Goal: Complete application form

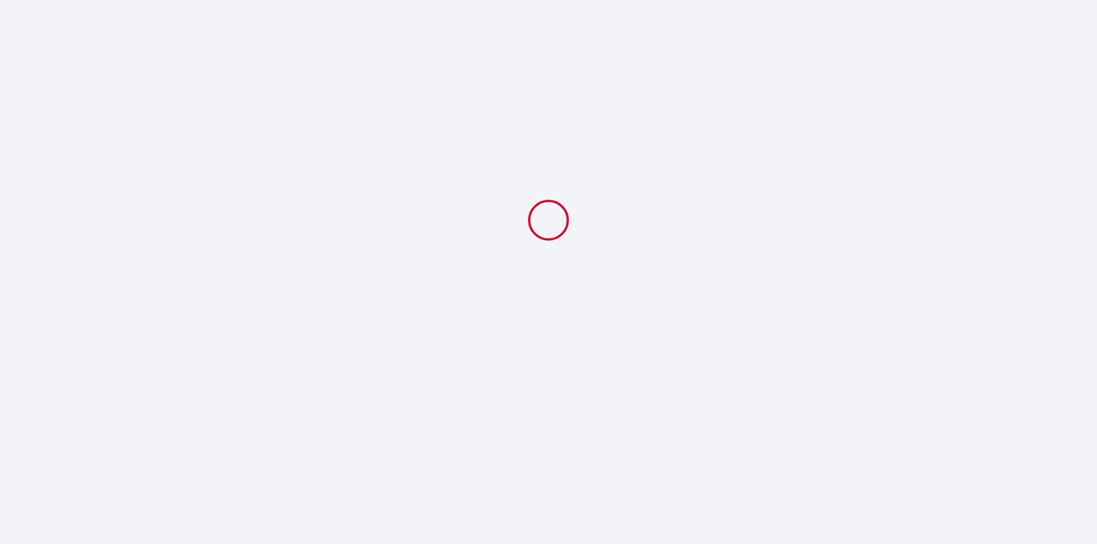
select select
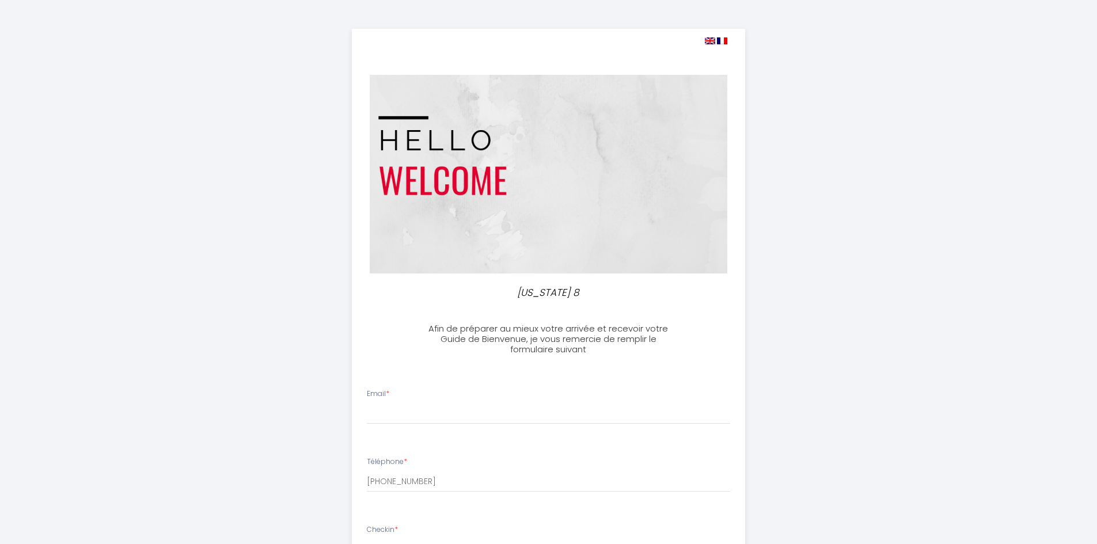
click at [701, 39] on div at bounding box center [539, 40] width 375 height 11
click at [707, 41] on img at bounding box center [710, 40] width 10 height 7
select select
click at [711, 39] on img at bounding box center [710, 40] width 10 height 7
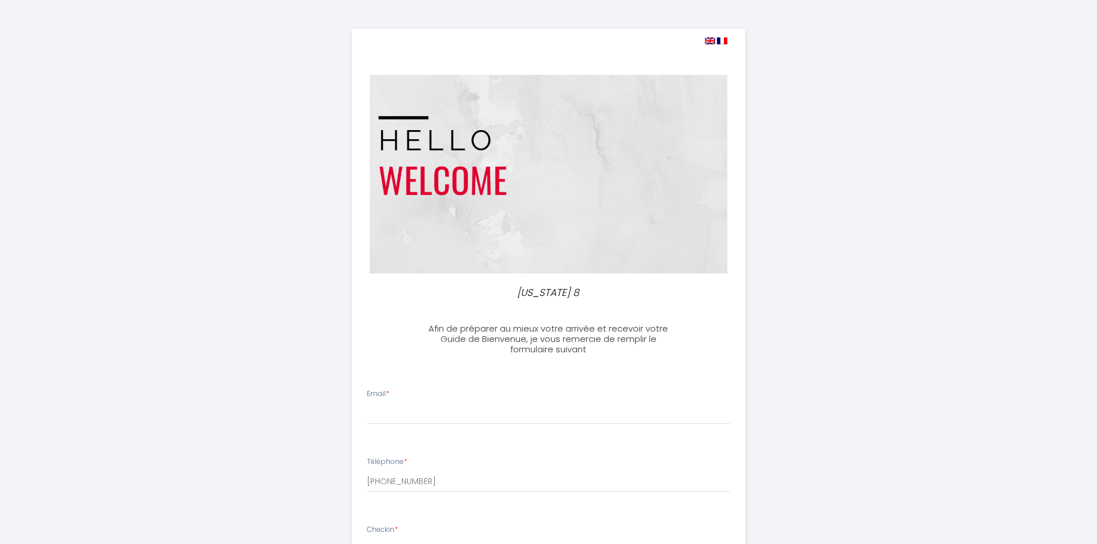
click at [709, 39] on img at bounding box center [710, 40] width 10 height 7
click at [722, 41] on img at bounding box center [722, 40] width 10 height 7
select select
click at [712, 40] on img at bounding box center [710, 40] width 10 height 7
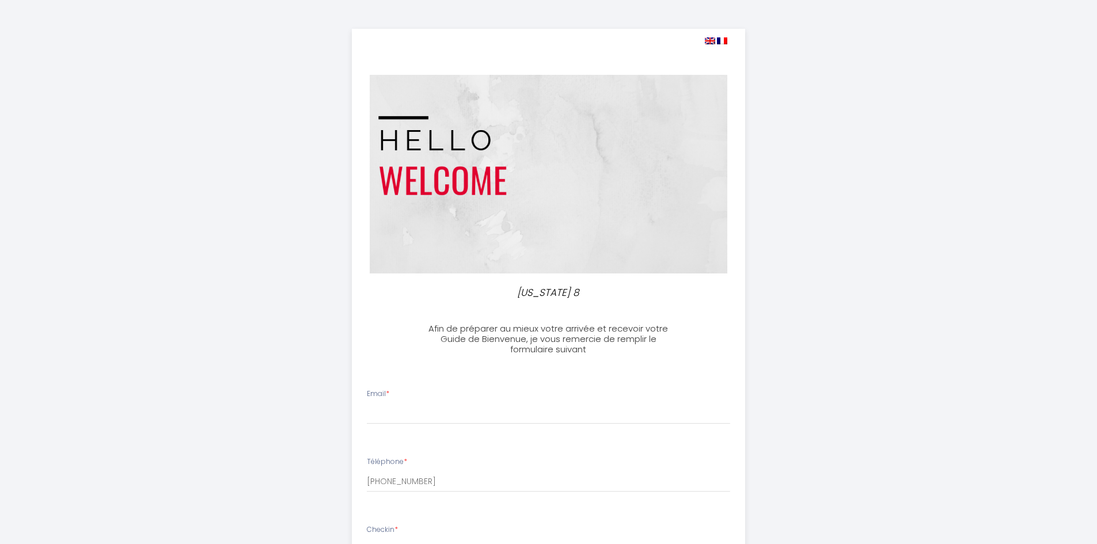
select select
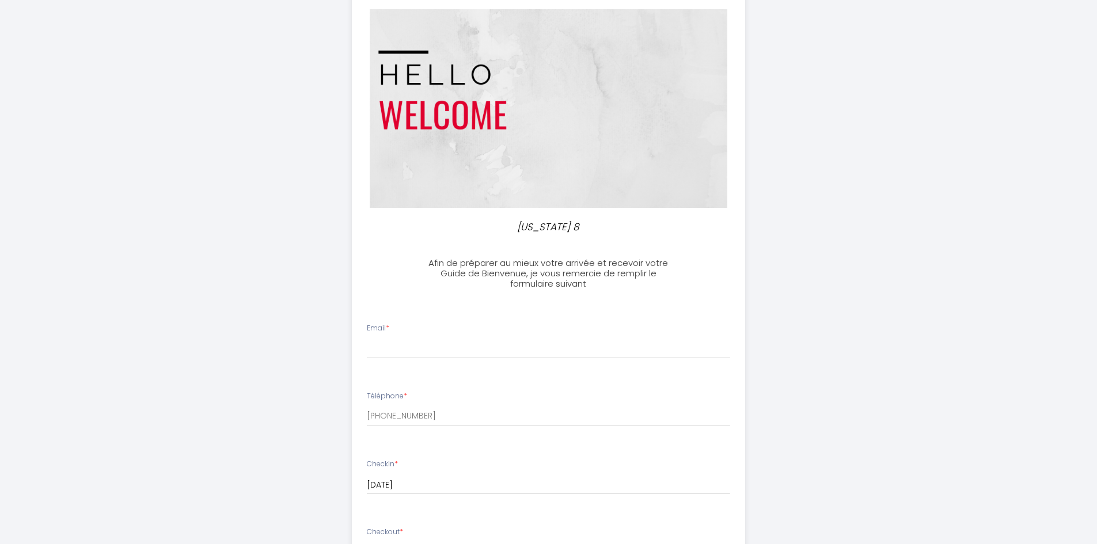
scroll to position [288, 0]
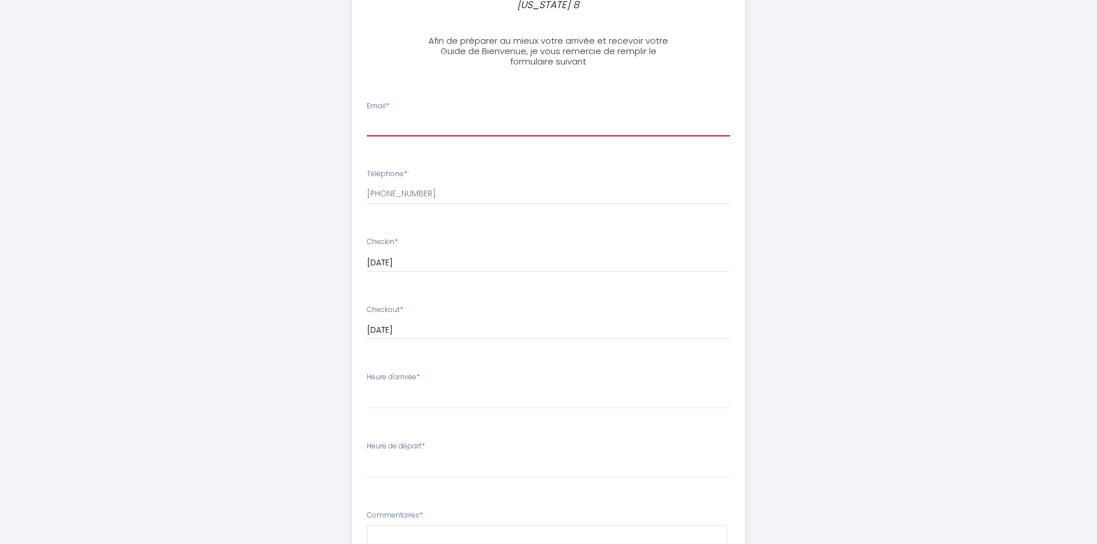
click at [417, 116] on input "Email *" at bounding box center [548, 126] width 363 height 21
click at [576, 58] on h3 "Afin de préparer au mieux votre arrivée et recevoir votre Guide de Bienvenue, j…" at bounding box center [548, 51] width 256 height 31
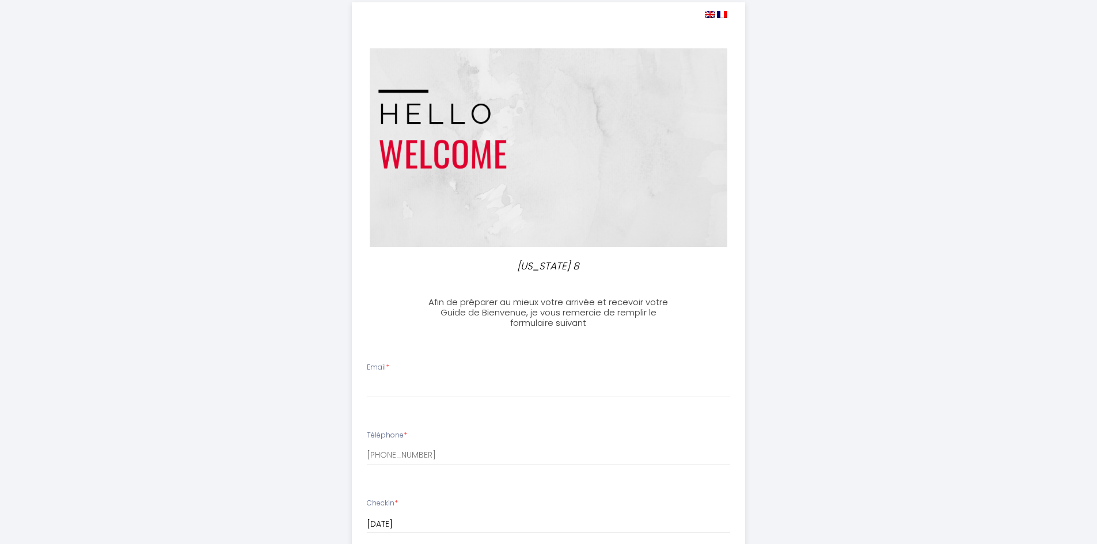
scroll to position [0, 0]
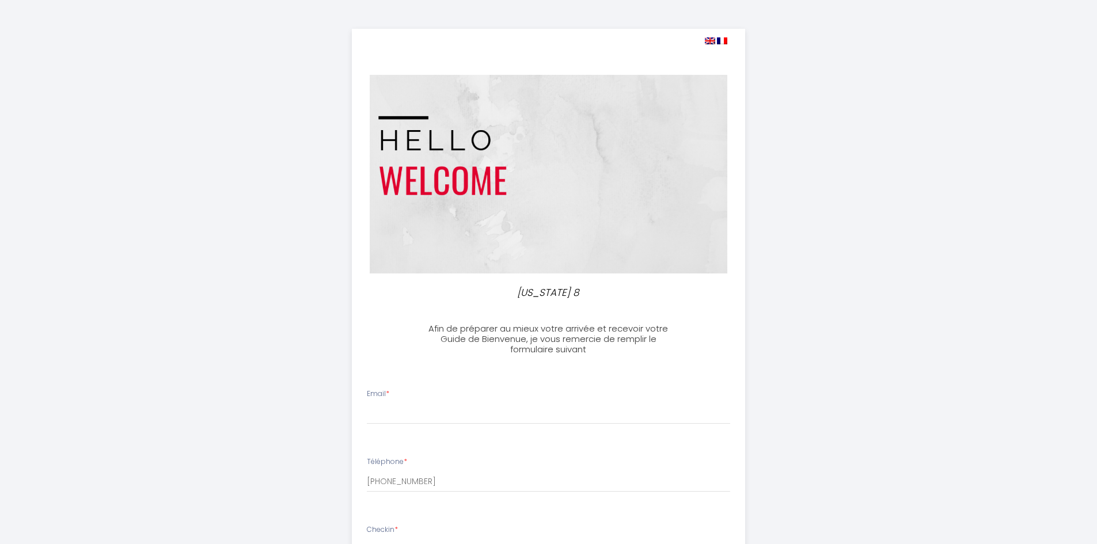
click at [807, 146] on div "[US_STATE] 8 Afin de préparer au mieux votre arrivée et recevoir votre Guide de…" at bounding box center [549, 549] width 590 height 1098
drag, startPoint x: 400, startPoint y: 417, endPoint x: 445, endPoint y: 416, distance: 45.5
click at [400, 417] on input "Email *" at bounding box center [548, 414] width 363 height 21
click at [427, 411] on input "Email *" at bounding box center [548, 414] width 363 height 21
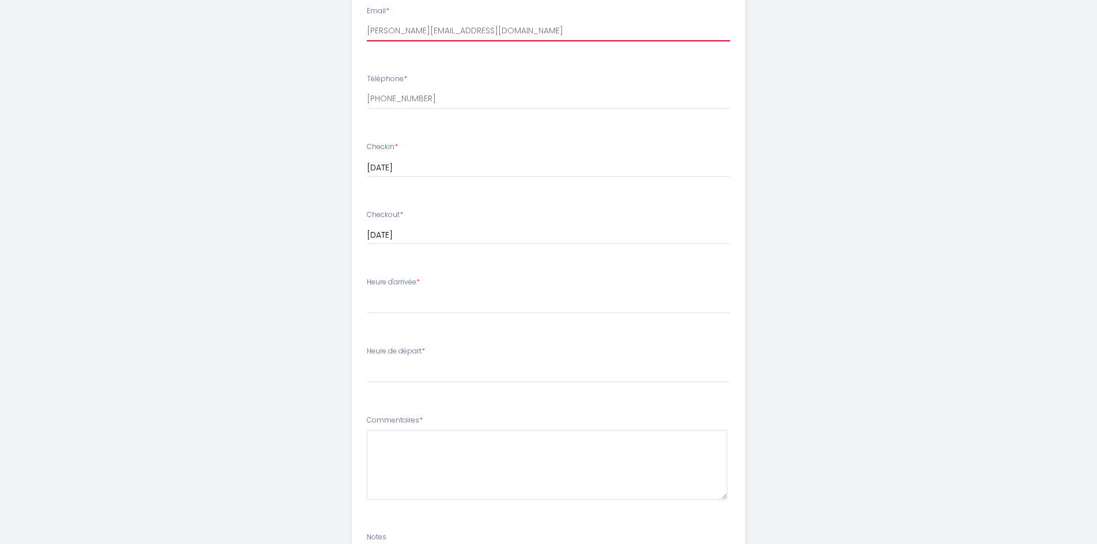
scroll to position [403, 0]
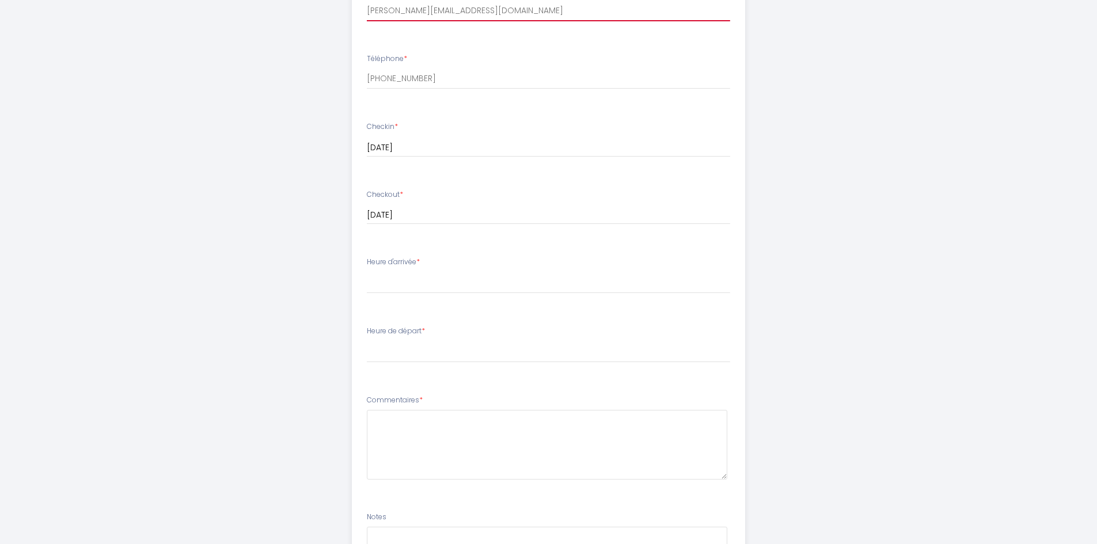
type input "[PERSON_NAME][EMAIL_ADDRESS][DOMAIN_NAME]"
drag, startPoint x: 419, startPoint y: 263, endPoint x: 367, endPoint y: 260, distance: 51.9
click at [368, 260] on label "Heure d'arrivée *" at bounding box center [393, 262] width 53 height 11
copy label "Heure d'arrivée"
click at [397, 280] on select "16:00 16:30 17:00 17:30 18:00 18:30 19:00 19:30 20:00 20:30 21:00 21:30 22:00 2…" at bounding box center [548, 283] width 363 height 22
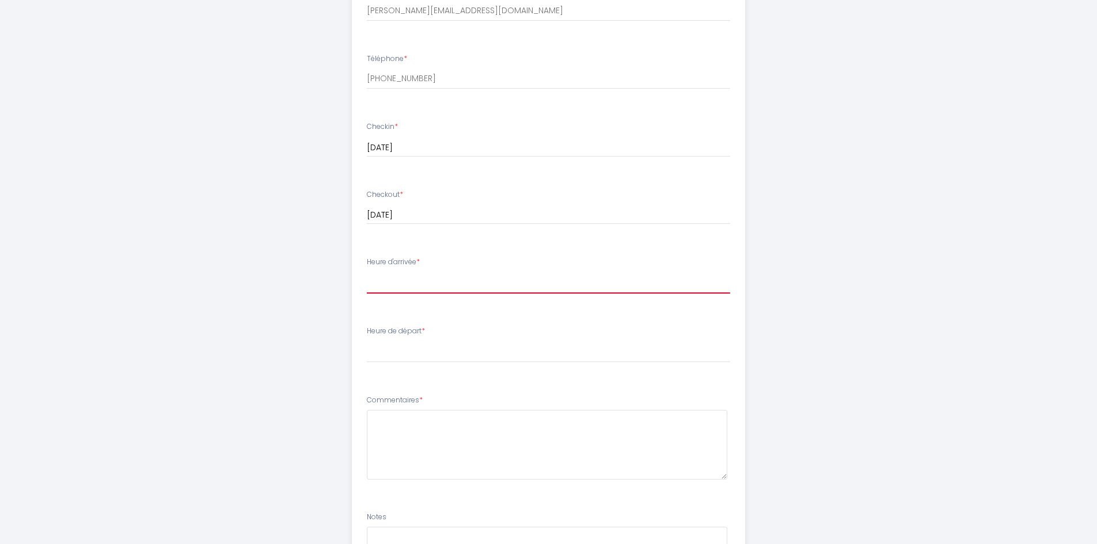
select select "16:00"
click at [367, 272] on select "16:00 16:30 17:00 17:30 18:00 18:30 19:00 19:30 20:00 20:30 21:00 21:30 22:00 2…" at bounding box center [548, 283] width 363 height 22
click at [396, 356] on select "00:00 00:30 01:00 01:30 02:00 02:30 03:00 03:30 04:00 04:30 05:00 05:30 06:00 0…" at bounding box center [548, 352] width 363 height 22
select select "10:00"
click at [367, 341] on select "00:00 00:30 01:00 01:30 02:00 02:30 03:00 03:30 04:00 04:30 05:00 05:30 06:00 0…" at bounding box center [548, 352] width 363 height 22
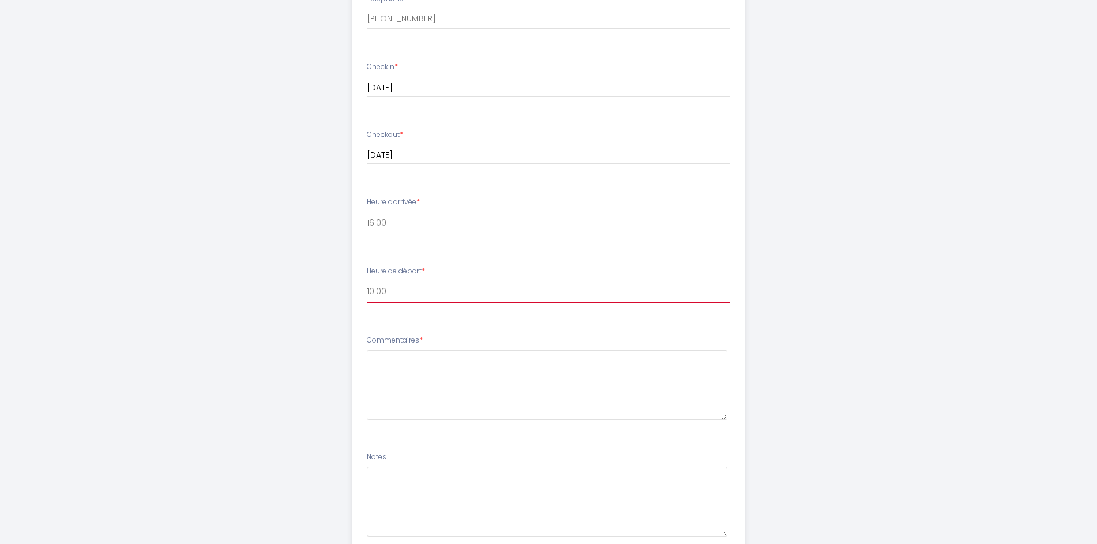
scroll to position [553, 0]
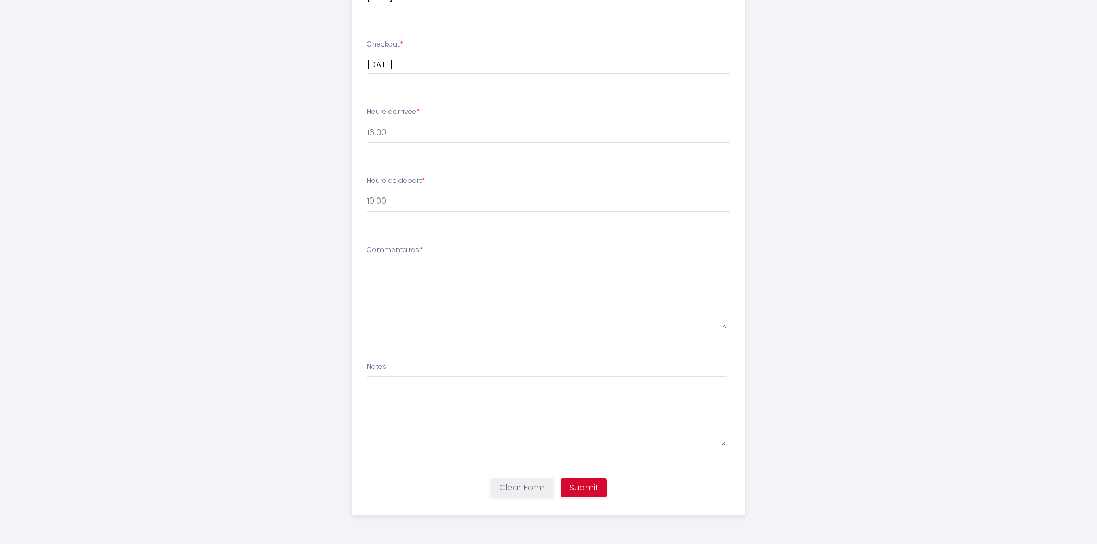
drag, startPoint x: 367, startPoint y: 250, endPoint x: 418, endPoint y: 255, distance: 50.9
click at [418, 255] on label "Commentaires *" at bounding box center [395, 250] width 56 height 11
copy label "Commentaires"
click at [593, 492] on button "Submit" at bounding box center [584, 489] width 46 height 20
click at [403, 275] on textarea at bounding box center [547, 295] width 360 height 70
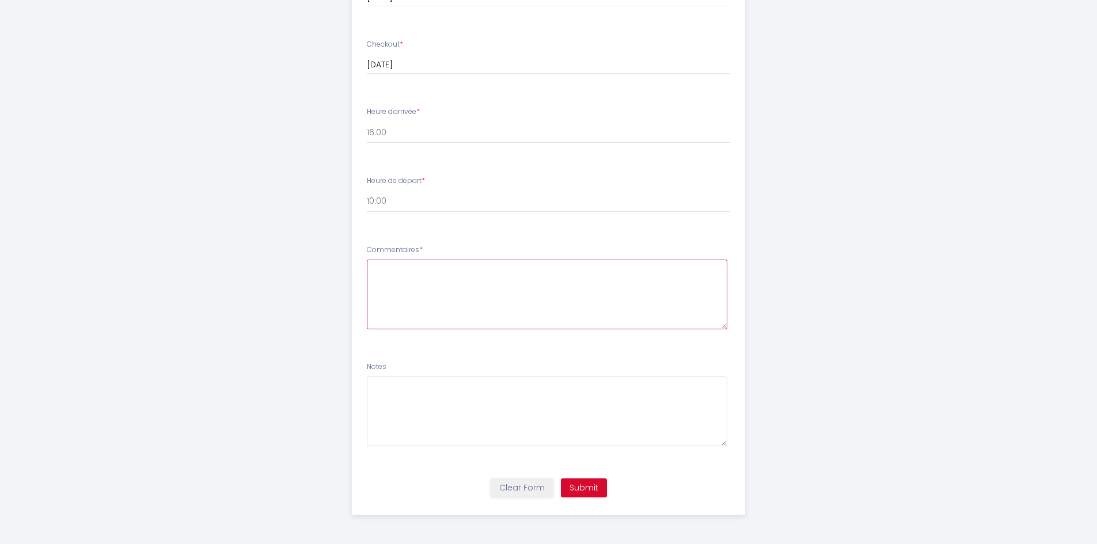
click at [434, 272] on textarea at bounding box center [547, 295] width 360 height 70
type textarea "N"
type textarea "J"
type textarea "We are from [GEOGRAPHIC_DATA] and will need towels and linen. Where can we do w…"
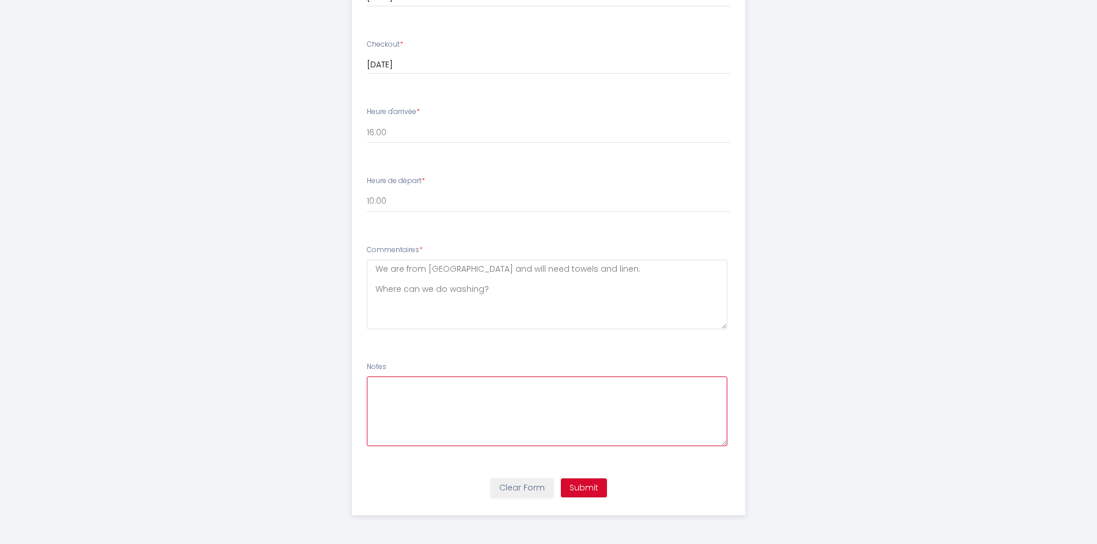
click at [409, 397] on textarea at bounding box center [547, 412] width 360 height 70
type textarea "Can't wait"
click at [584, 493] on button "Submit" at bounding box center [584, 489] width 46 height 20
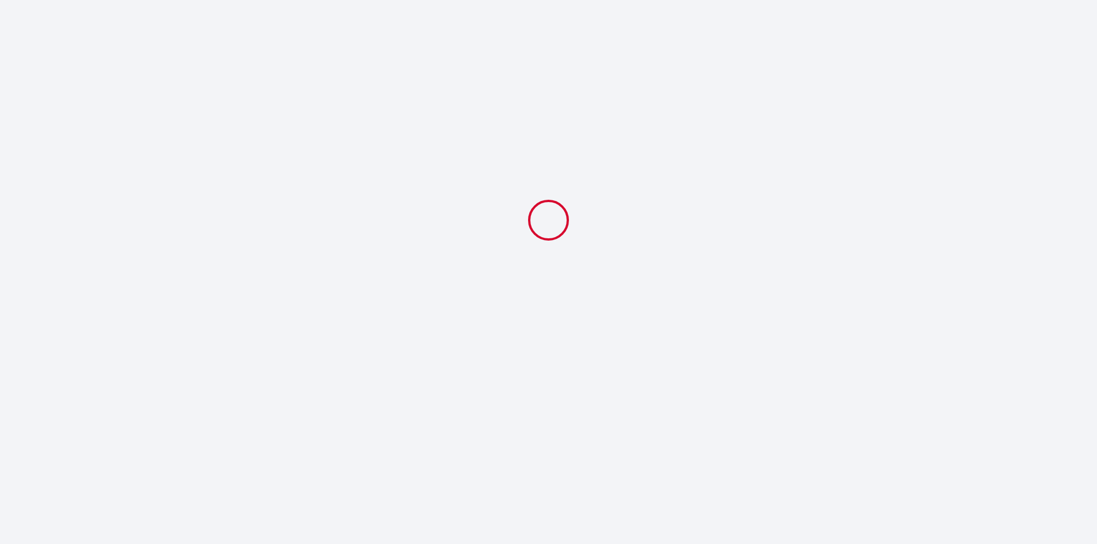
select select "10:00"
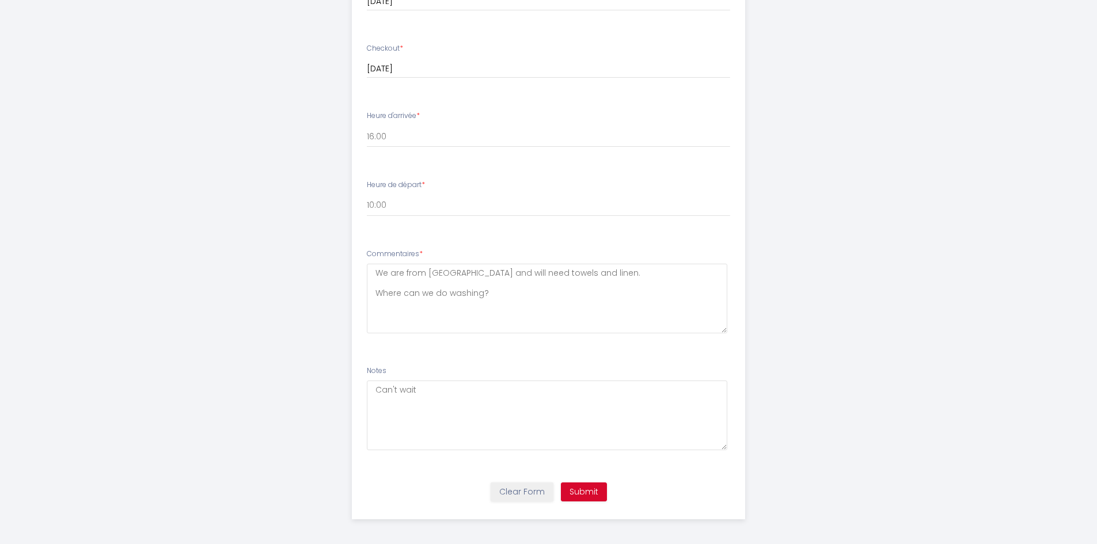
scroll to position [401, 0]
